Goal: Task Accomplishment & Management: Use online tool/utility

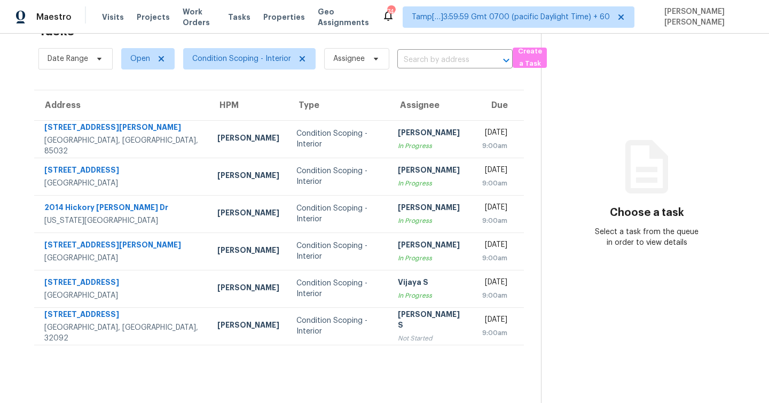
scroll to position [34, 0]
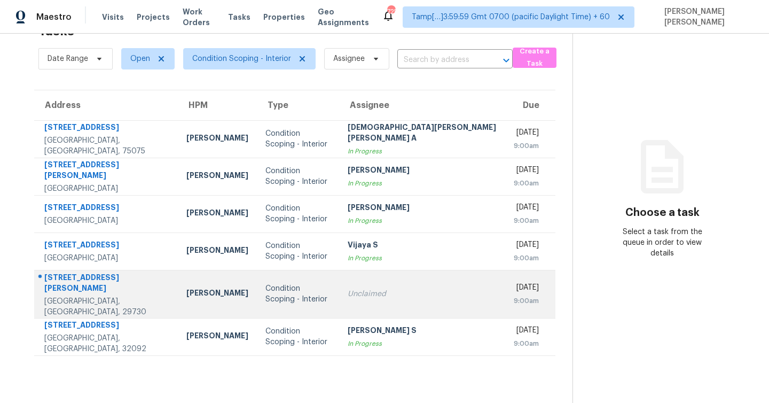
click at [104, 282] on div "[STREET_ADDRESS][PERSON_NAME]" at bounding box center [106, 284] width 125 height 24
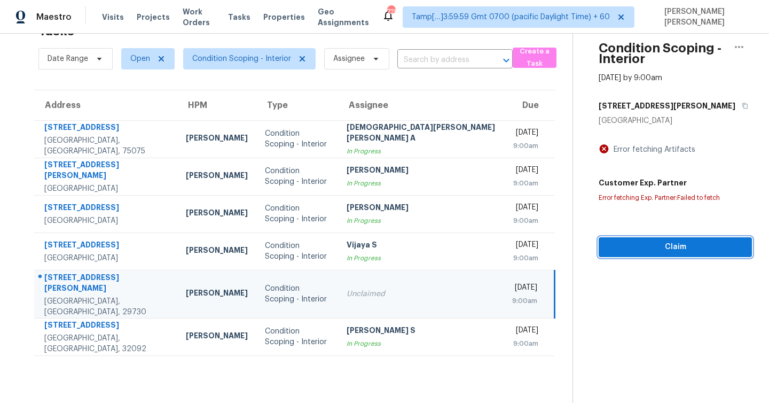
click at [658, 247] on span "Claim" at bounding box center [676, 246] width 136 height 13
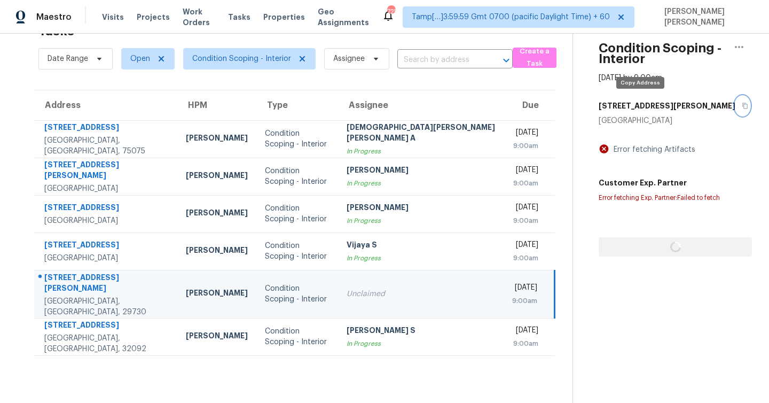
click at [742, 105] on icon "button" at bounding box center [745, 106] width 6 height 6
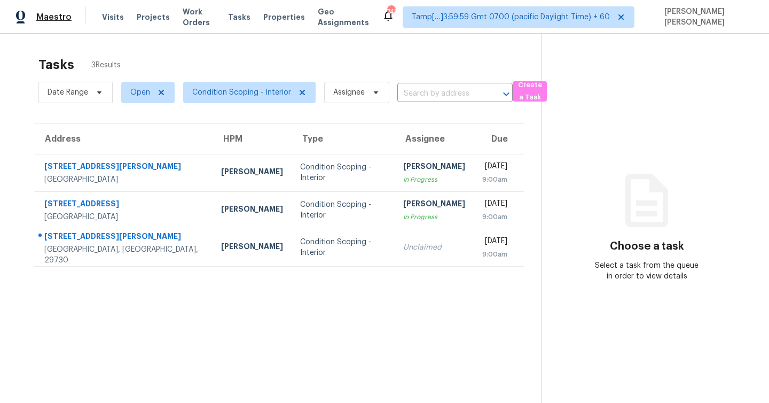
click at [42, 17] on span "Maestro" at bounding box center [53, 17] width 35 height 11
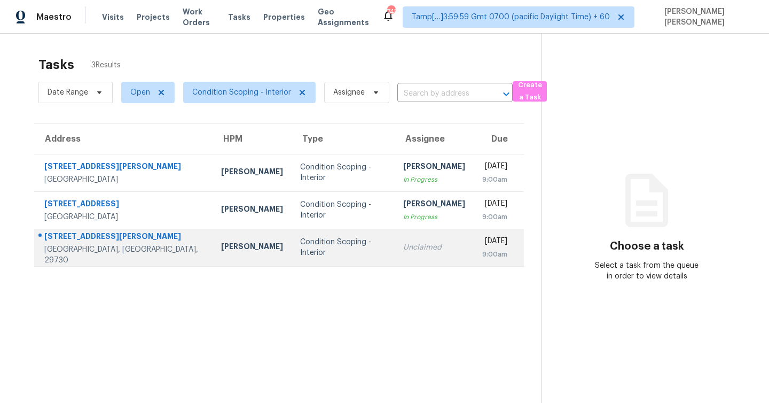
click at [337, 248] on td "Condition Scoping - Interior" at bounding box center [343, 247] width 103 height 37
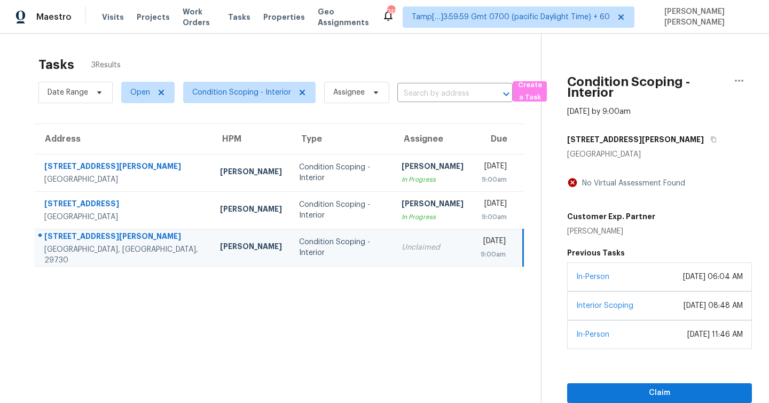
scroll to position [34, 0]
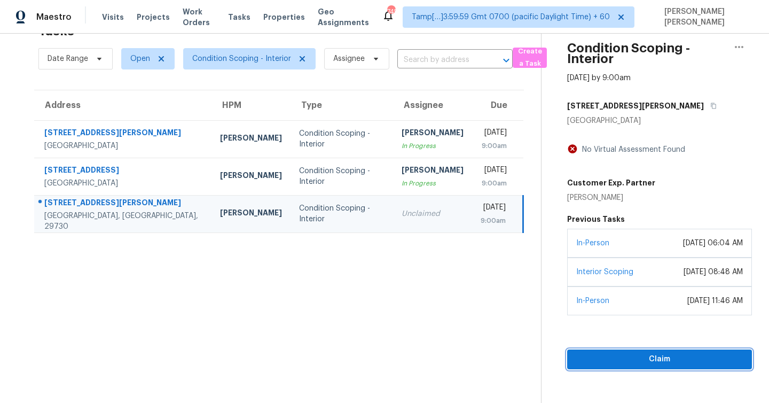
click at [651, 366] on span "Claim" at bounding box center [660, 359] width 168 height 13
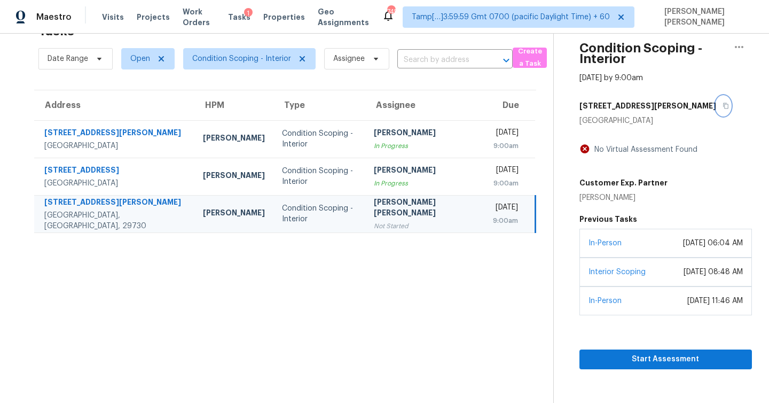
click at [723, 107] on icon "button" at bounding box center [726, 106] width 6 height 6
click at [637, 366] on span "Start Assessment" at bounding box center [665, 359] width 155 height 13
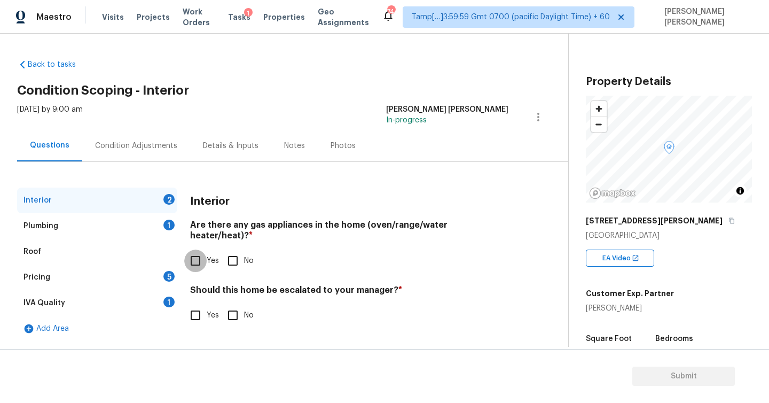
click at [196, 250] on input "Yes" at bounding box center [195, 261] width 22 height 22
checkbox input "true"
click at [234, 304] on input "No" at bounding box center [233, 315] width 22 height 22
checkbox input "false"
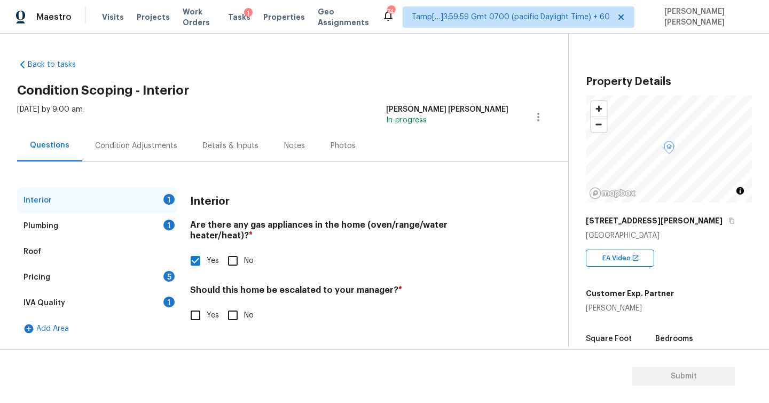
click at [41, 228] on div "Plumbing" at bounding box center [41, 226] width 35 height 11
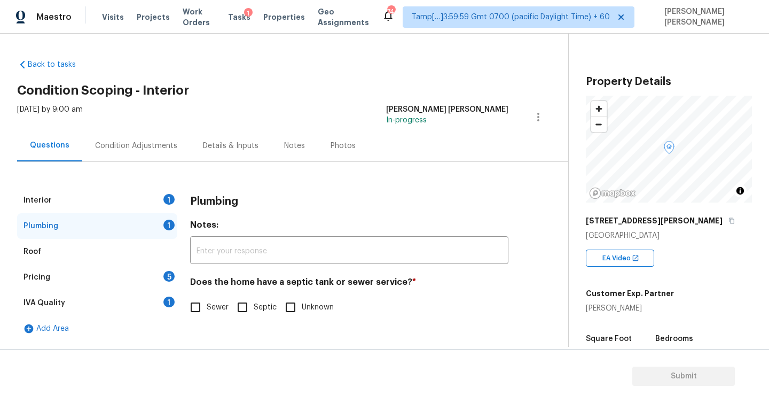
click at [195, 302] on input "Sewer" at bounding box center [195, 307] width 22 height 22
checkbox input "true"
click at [39, 278] on div "Pricing" at bounding box center [37, 277] width 27 height 11
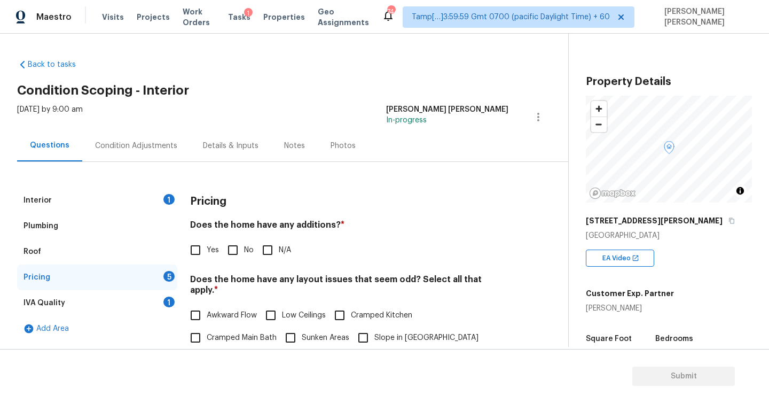
click at [235, 252] on input "No" at bounding box center [233, 250] width 22 height 22
checkbox input "true"
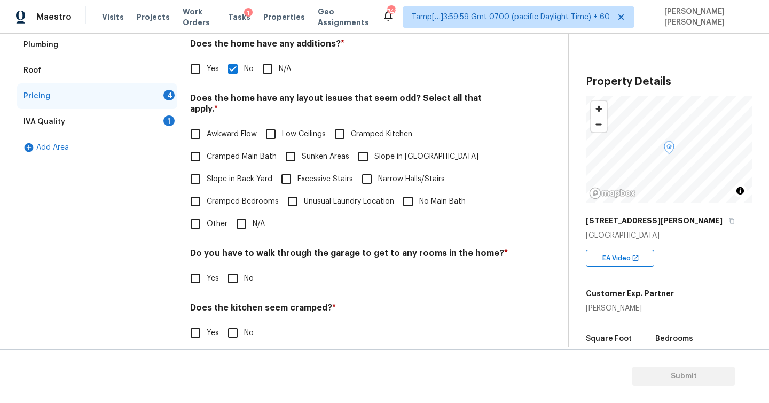
scroll to position [184, 0]
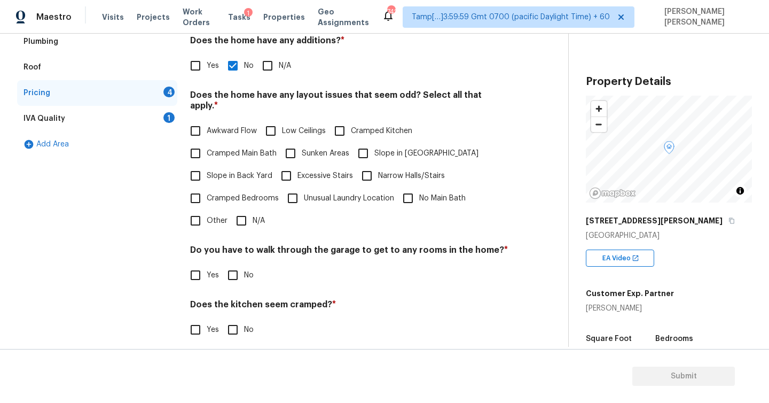
click at [239, 211] on input "N/A" at bounding box center [241, 220] width 22 height 22
checkbox input "true"
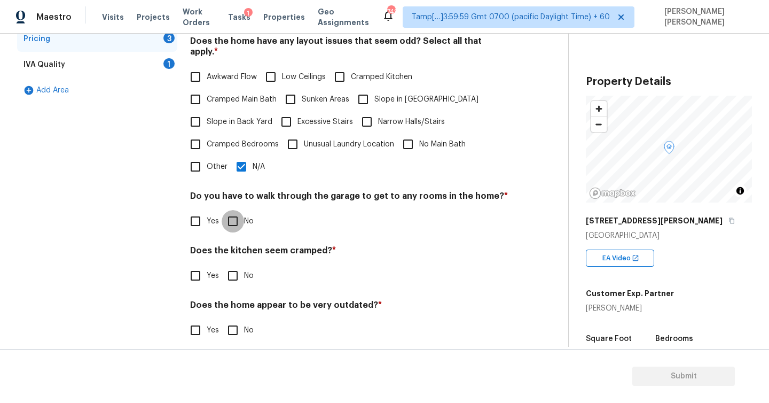
click at [230, 211] on input "No" at bounding box center [233, 221] width 22 height 22
checkbox input "true"
click at [234, 268] on input "No" at bounding box center [233, 276] width 22 height 22
checkbox input "true"
click at [231, 319] on input "No" at bounding box center [233, 330] width 22 height 22
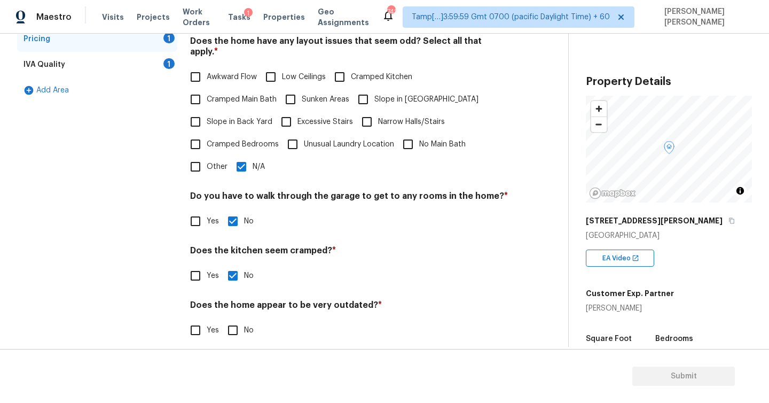
checkbox input "true"
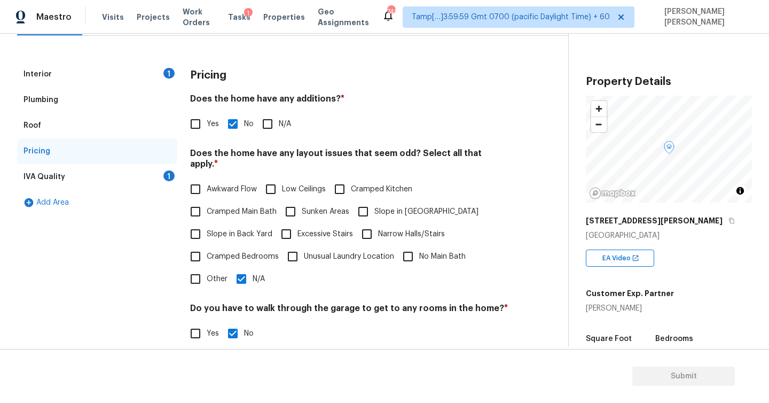
scroll to position [111, 0]
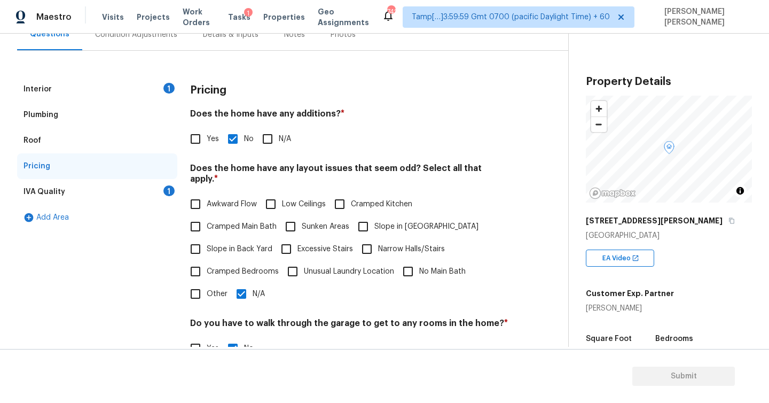
click at [57, 192] on div "IVA Quality" at bounding box center [45, 191] width 42 height 11
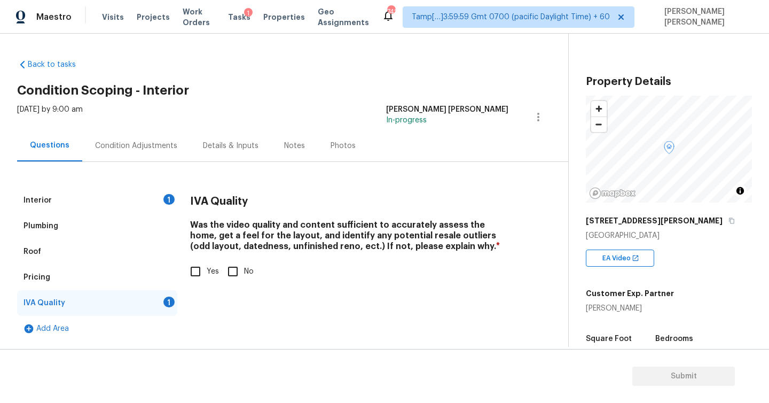
scroll to position [0, 0]
click at [196, 272] on input "Yes" at bounding box center [195, 271] width 22 height 22
checkbox input "true"
click at [147, 142] on div "Condition Adjustments" at bounding box center [136, 146] width 82 height 11
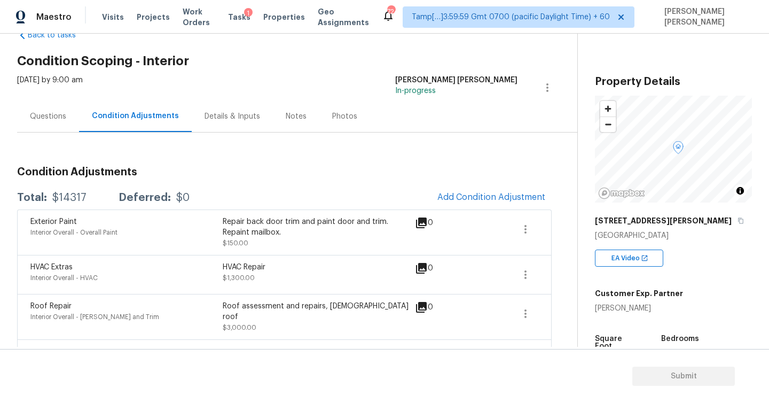
scroll to position [30, 0]
click at [466, 197] on span "Add Condition Adjustment" at bounding box center [492, 197] width 108 height 10
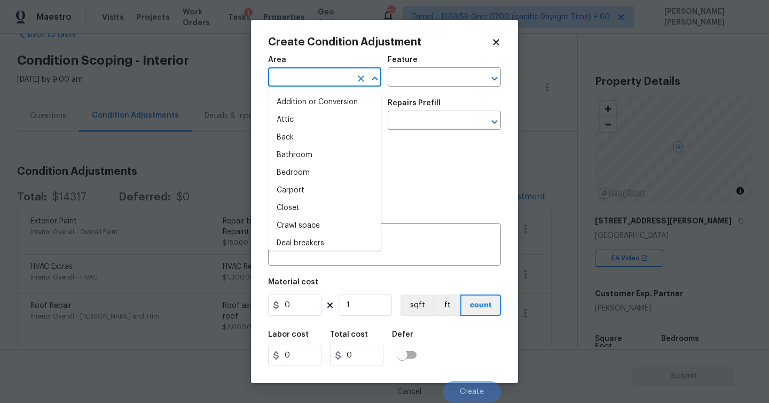
click at [318, 80] on input "text" at bounding box center [309, 78] width 83 height 17
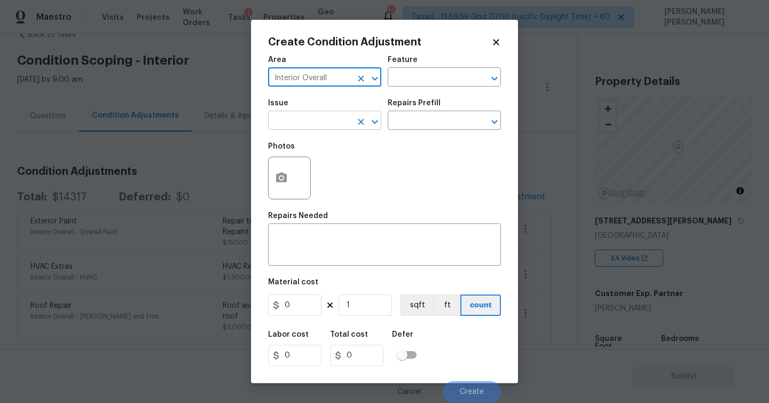
type input "Interior Overall"
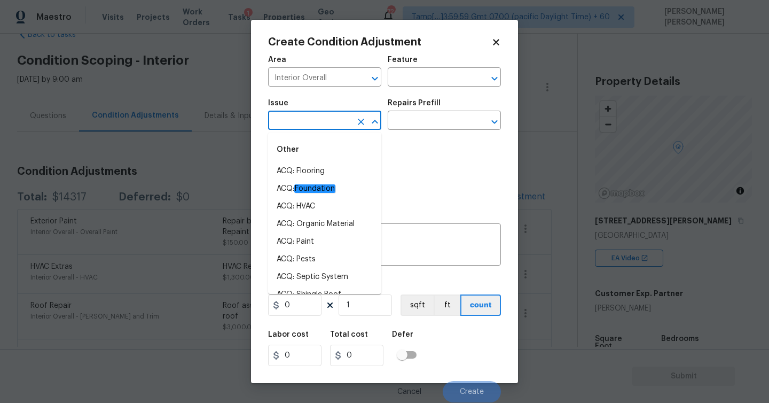
click at [323, 121] on input "text" at bounding box center [309, 121] width 83 height 17
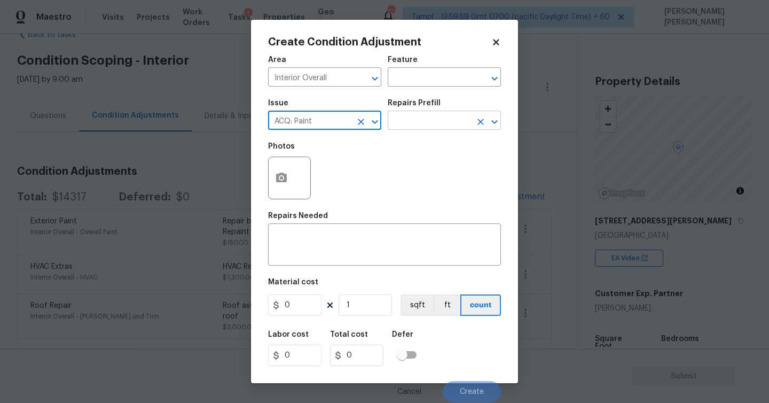
type input "ACQ: Paint"
click at [458, 122] on input "text" at bounding box center [429, 121] width 83 height 17
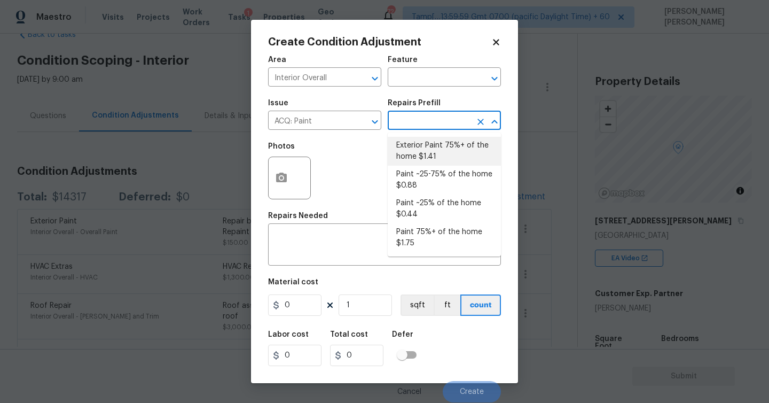
click at [425, 150] on li "Exterior Paint 75%+ of the home $1.41" at bounding box center [444, 151] width 113 height 29
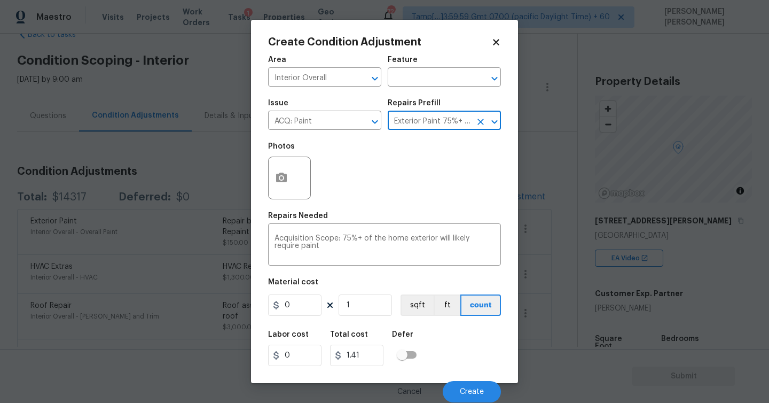
type input "Acquisition"
type textarea "Acquisition Scope: 75%+ of the home exterior will likely require paint"
type input "1.41"
click at [425, 122] on input "text" at bounding box center [429, 121] width 83 height 17
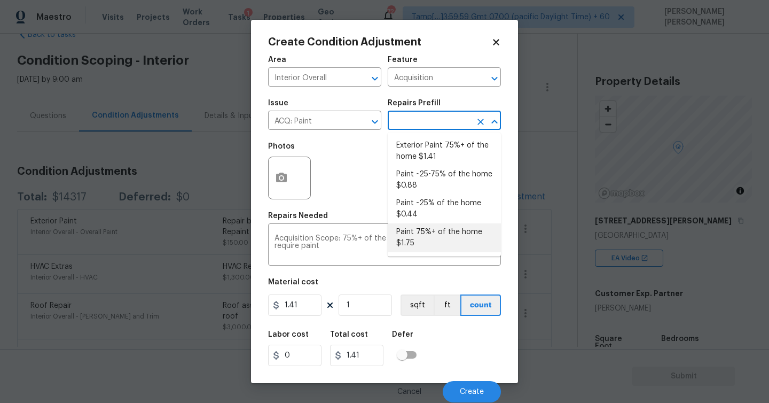
click at [430, 235] on li "Paint 75%+ of the home $1.75" at bounding box center [444, 237] width 113 height 29
type textarea "Acquisition Scope: 75%+ of the home will likely require interior paint"
type input "1.75"
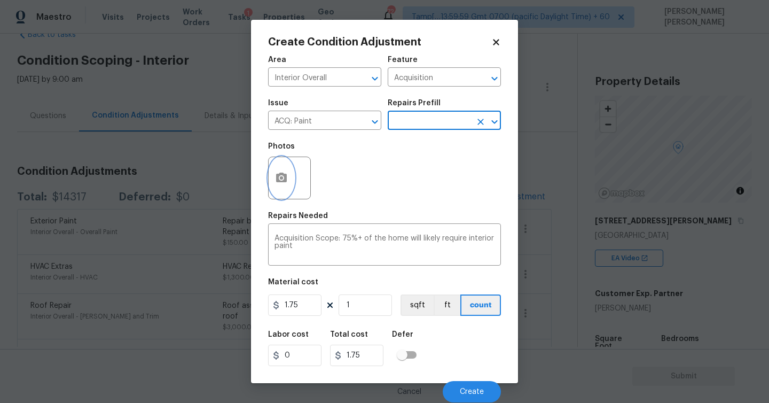
click at [279, 175] on icon "button" at bounding box center [281, 178] width 11 height 10
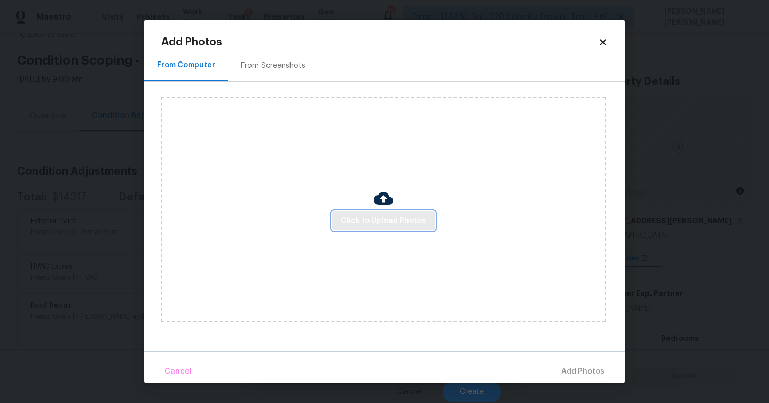
click at [359, 220] on span "Click to Upload Photos" at bounding box center [383, 220] width 85 height 13
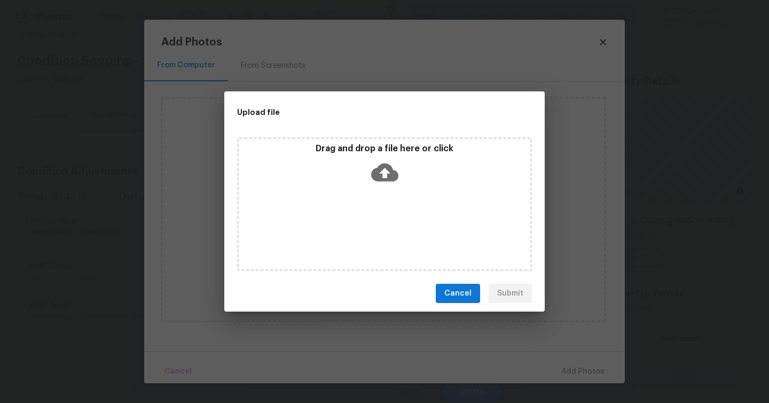
click at [381, 173] on icon at bounding box center [384, 172] width 27 height 27
click at [386, 173] on icon at bounding box center [384, 172] width 27 height 27
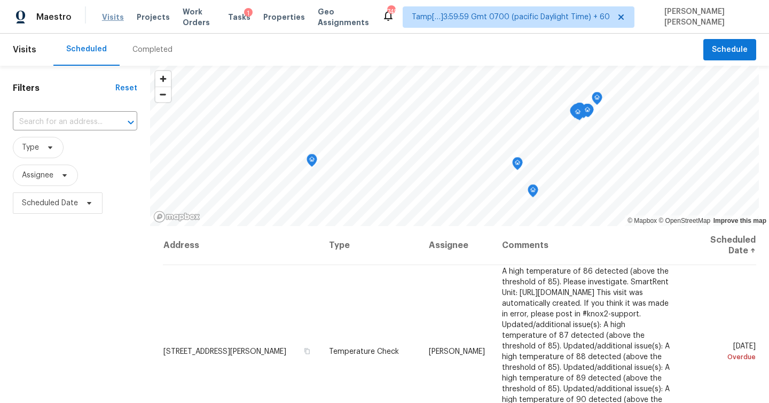
click at [113, 15] on span "Visits" at bounding box center [113, 17] width 22 height 11
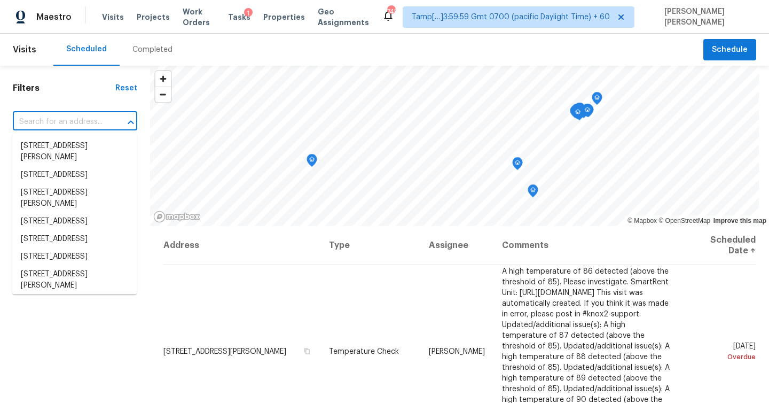
click at [51, 123] on input "text" at bounding box center [60, 122] width 95 height 17
paste input "127 Emily Crest Ln, Rock Hill, SC 29730"
type input "127 Emily Crest Ln, Rock Hill, SC 29730"
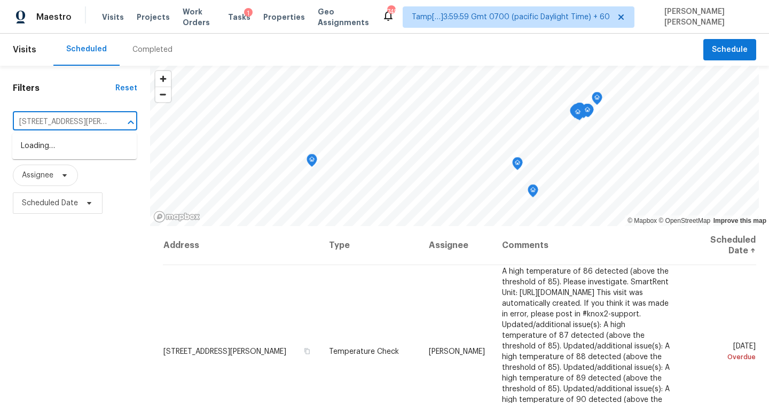
scroll to position [0, 47]
click at [41, 149] on li "127 Emily Crest Ln, Rock Hill, SC 29730" at bounding box center [74, 151] width 125 height 29
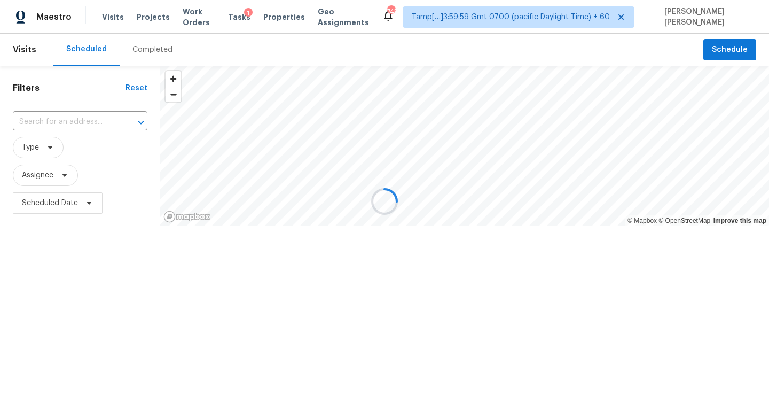
type input "127 Emily Crest Ln, Rock Hill, SC 29730"
click at [150, 55] on div "Completed" at bounding box center [153, 49] width 40 height 11
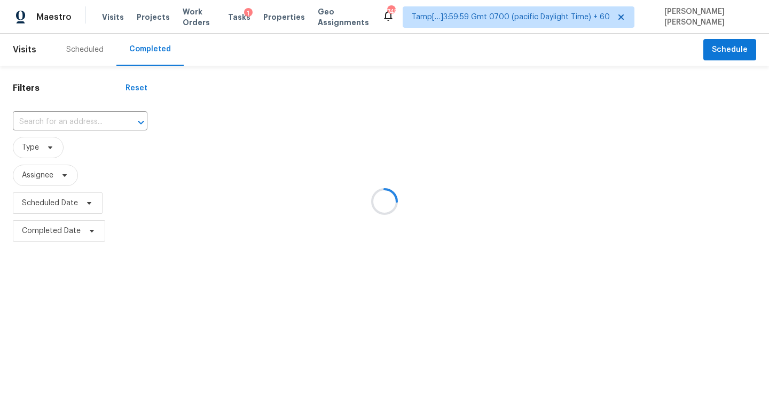
click at [77, 122] on div at bounding box center [384, 201] width 769 height 403
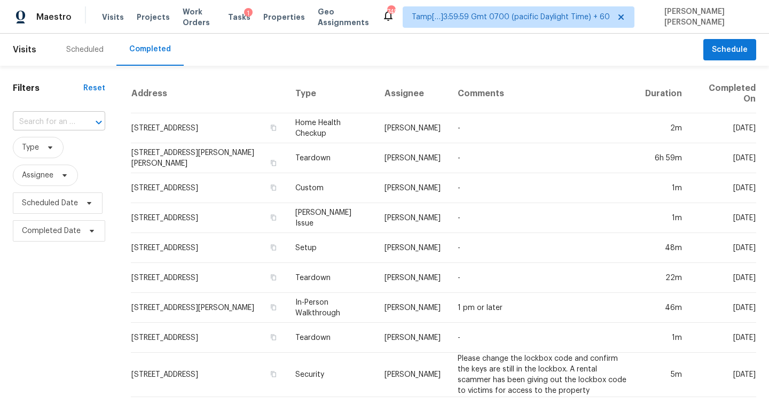
click at [92, 121] on icon "Open" at bounding box center [98, 122] width 13 height 13
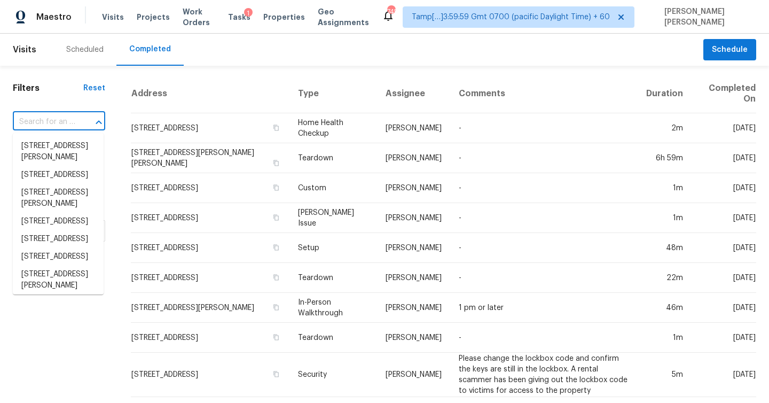
paste input "127 Emily Crest Ln, Rock Hill, SC 29730"
type input "127 Emily Crest Ln, Rock Hill, SC 29730"
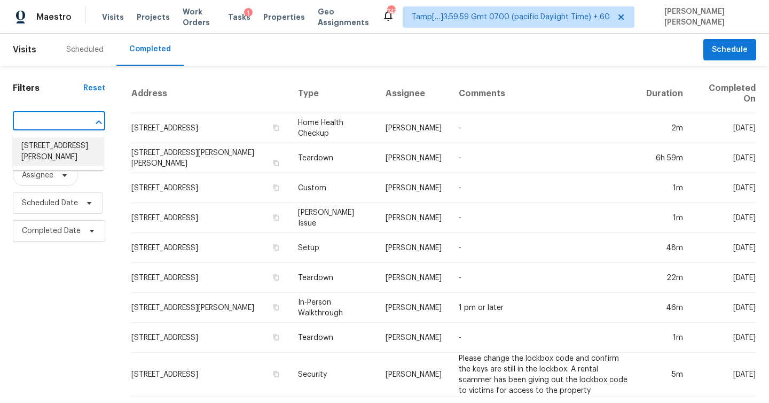
click at [62, 150] on li "127 Emily Crest Ln, Rock Hill, SC 29730" at bounding box center [58, 151] width 91 height 29
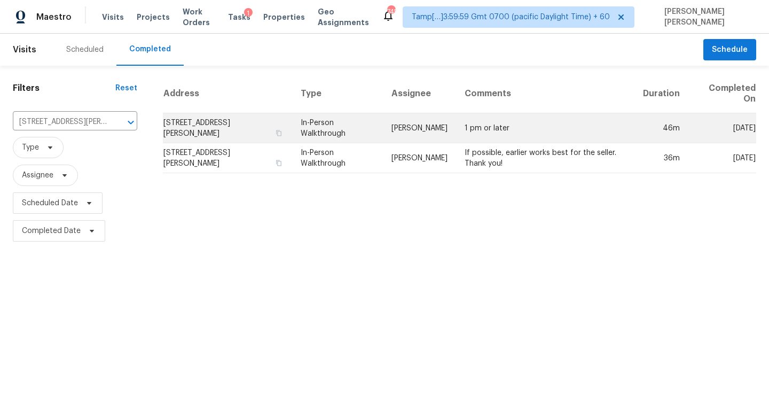
click at [207, 125] on td "127 Emily Crest Ln, Rock Hill, SC 29730" at bounding box center [228, 128] width 130 height 30
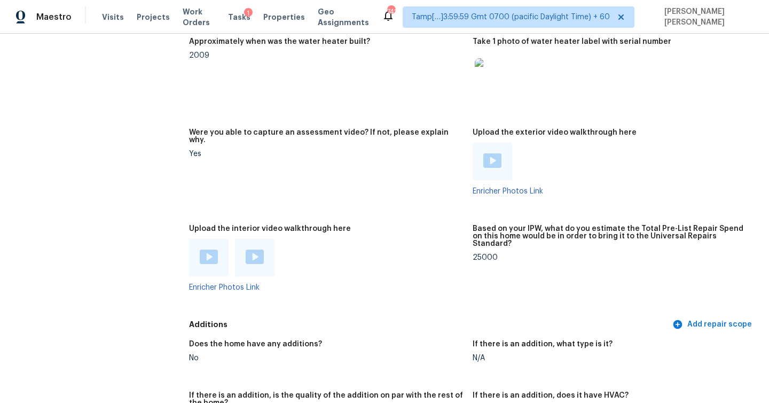
scroll to position [1952, 0]
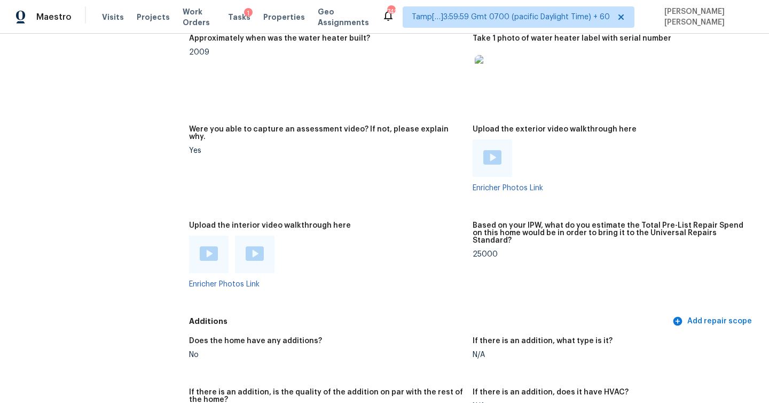
click at [205, 246] on img at bounding box center [209, 253] width 18 height 14
click at [253, 246] on img at bounding box center [255, 253] width 18 height 14
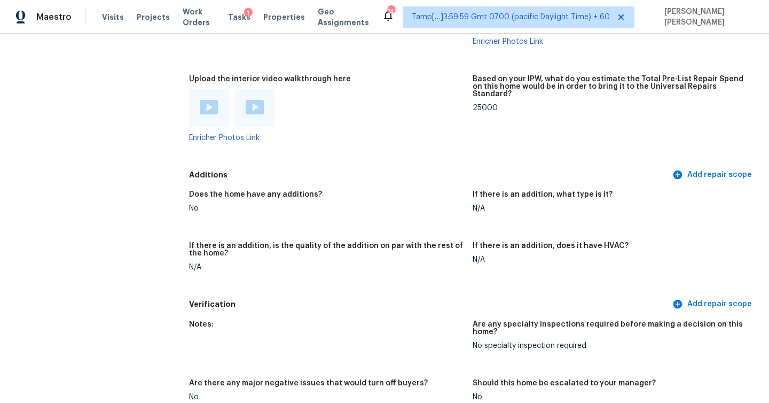
scroll to position [2099, 0]
click at [313, 242] on h5 "If there is an addition, is the quality of the addition on par with the rest of…" at bounding box center [326, 249] width 275 height 15
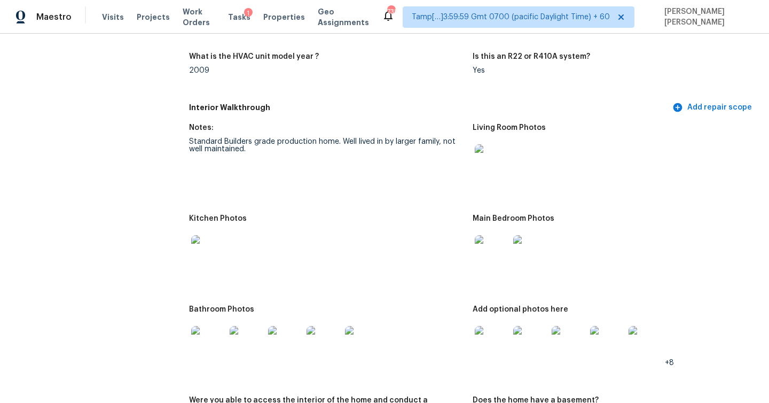
scroll to position [1063, 0]
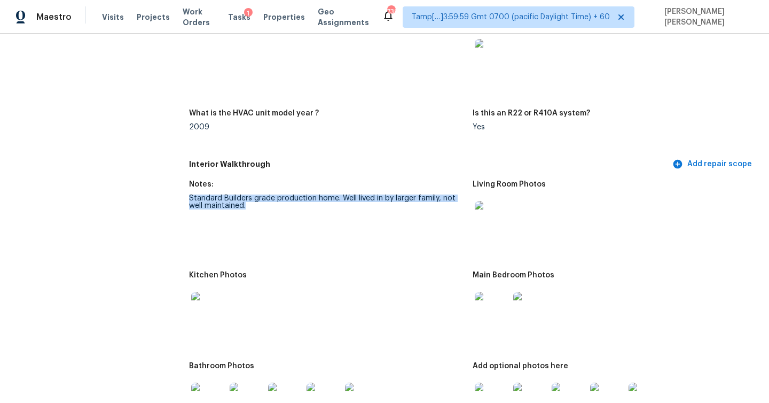
drag, startPoint x: 182, startPoint y: 193, endPoint x: 361, endPoint y: 203, distance: 179.8
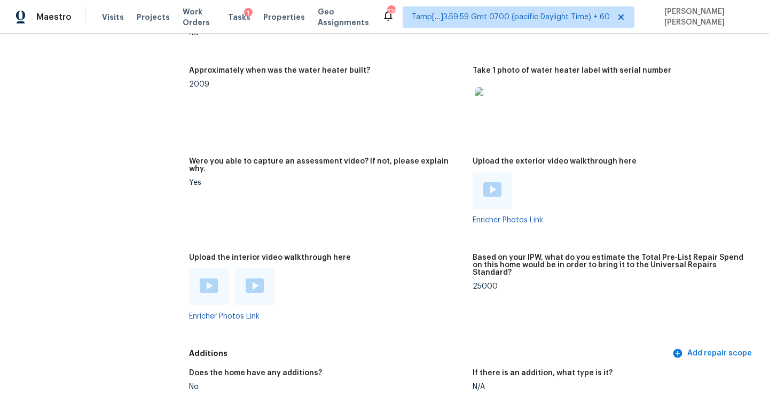
scroll to position [1954, 0]
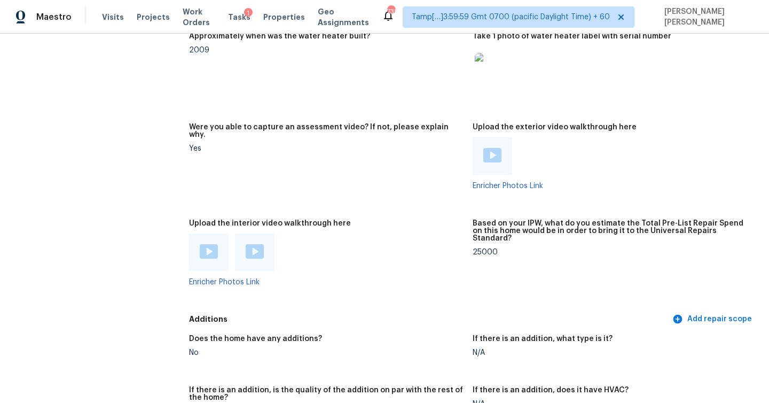
click at [547, 220] on h5 "Based on your IPW, what do you estimate the Total Pre-List Repair Spend on this…" at bounding box center [610, 231] width 275 height 22
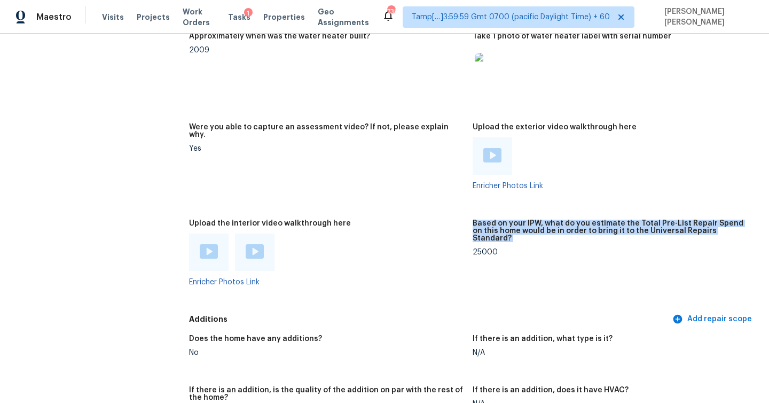
click at [547, 220] on h5 "Based on your IPW, what do you estimate the Total Pre-List Repair Spend on this…" at bounding box center [610, 231] width 275 height 22
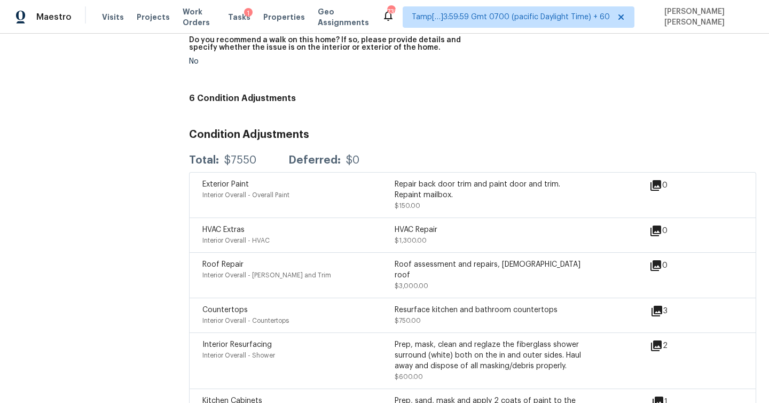
scroll to position [2565, 0]
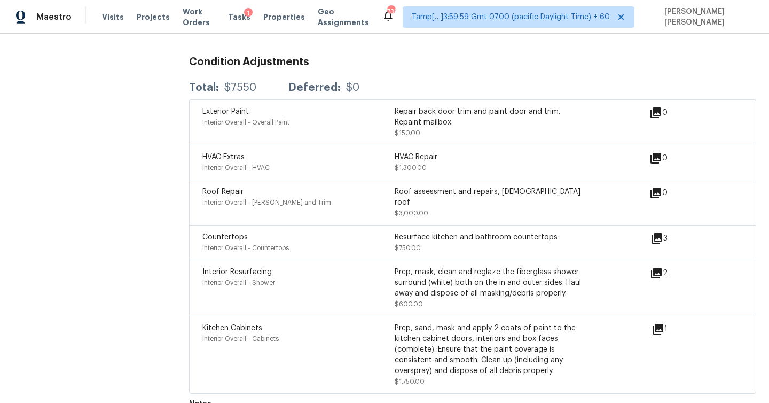
drag, startPoint x: 617, startPoint y: 210, endPoint x: 681, endPoint y: 318, distance: 125.3
click at [681, 318] on div "Exterior Paint Interior Overall - Overall Paint Repair back door trim and paint…" at bounding box center [472, 246] width 567 height 294
click at [256, 324] on span "Kitchen Cabinets" at bounding box center [233, 327] width 60 height 7
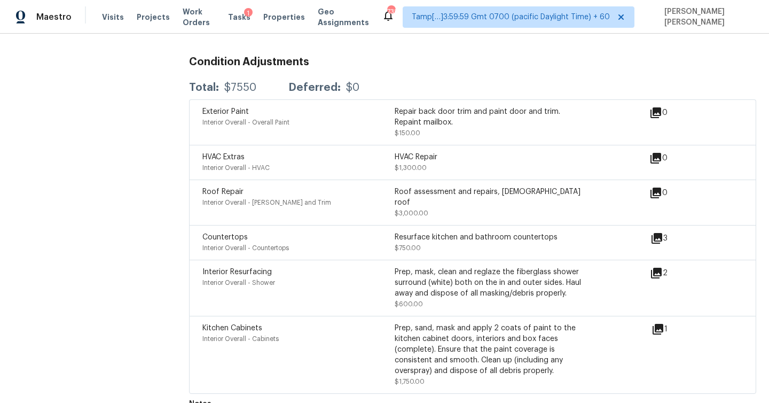
click at [210, 234] on span "Countertops" at bounding box center [225, 237] width 45 height 7
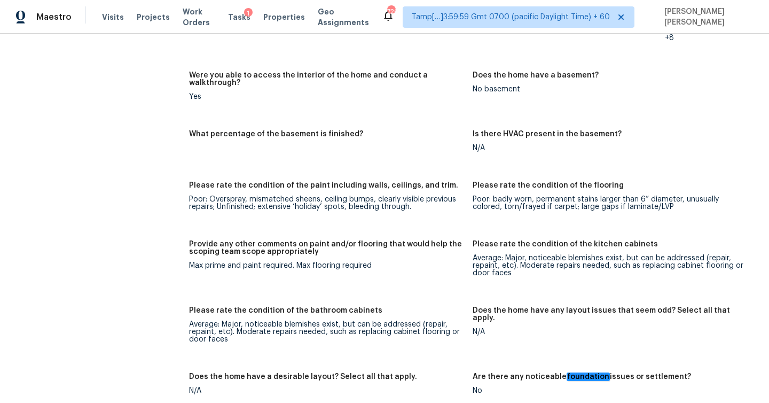
scroll to position [1448, 0]
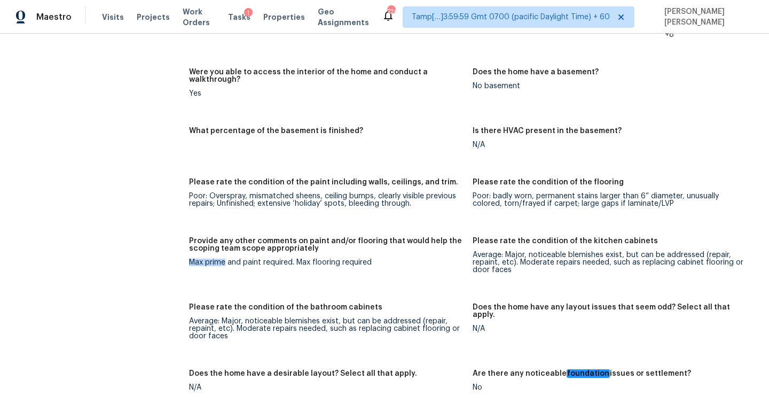
drag, startPoint x: 188, startPoint y: 247, endPoint x: 226, endPoint y: 247, distance: 37.9
click at [226, 247] on div "All visits 127 Emily Crest Ln Rock Hill, SC 29730 Home details Other Visits In-…" at bounding box center [385, 76] width 744 height 2938
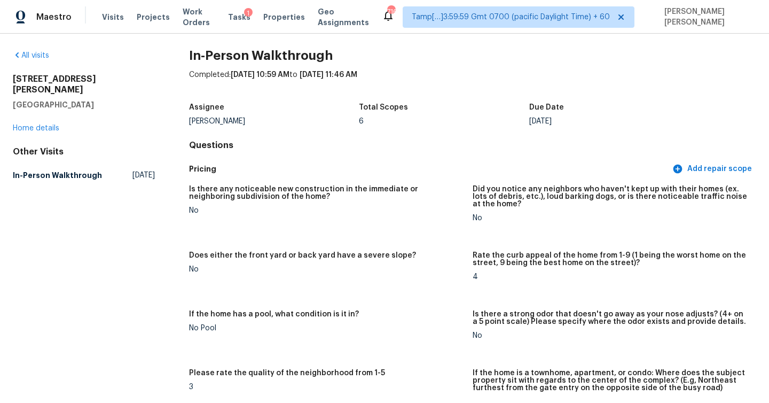
scroll to position [0, 0]
